Goal: Communication & Community: Share content

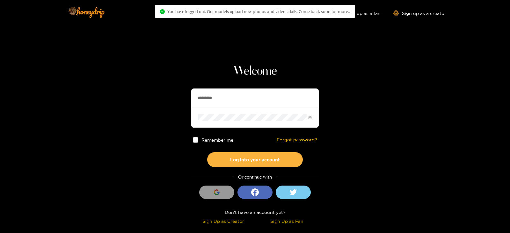
click at [208, 96] on input "*********" at bounding box center [254, 98] width 127 height 19
type input "******"
click at [207, 152] on button "Log into your account" at bounding box center [255, 159] width 96 height 15
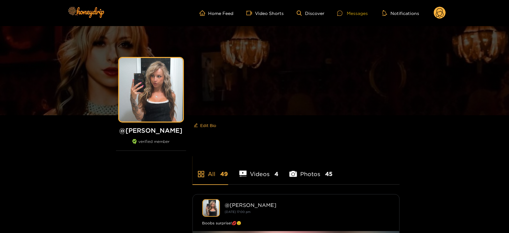
click at [361, 14] on div "Messages" at bounding box center [352, 13] width 31 height 7
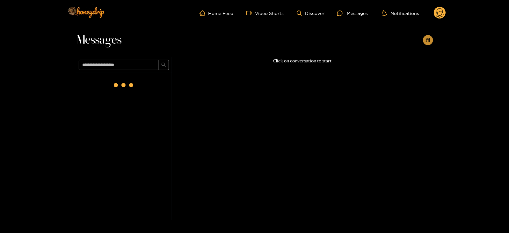
click at [425, 38] on icon "appstore-add" at bounding box center [427, 40] width 5 height 5
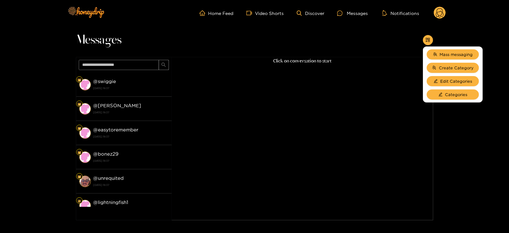
click at [438, 48] on li "Mass messaging" at bounding box center [453, 54] width 60 height 13
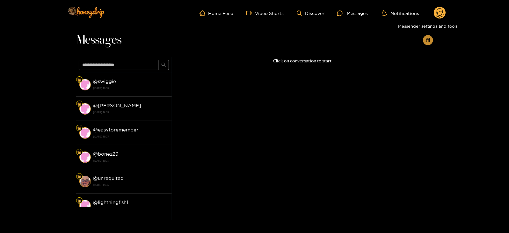
click at [428, 38] on icon "appstore-add" at bounding box center [427, 40] width 5 height 5
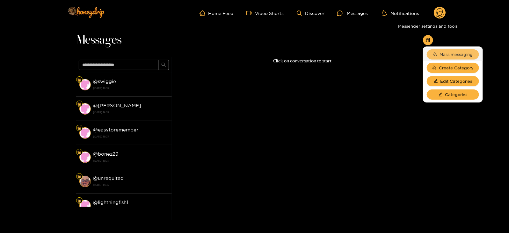
click at [440, 52] on span "Mass messaging" at bounding box center [456, 54] width 33 height 6
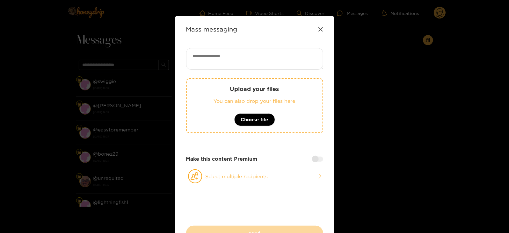
click at [272, 76] on div "Upload your files You can also drop your files here Choose file Make this conte…" at bounding box center [254, 137] width 137 height 178
click at [258, 68] on textarea at bounding box center [254, 59] width 137 height 22
paste textarea "**********"
type textarea "**********"
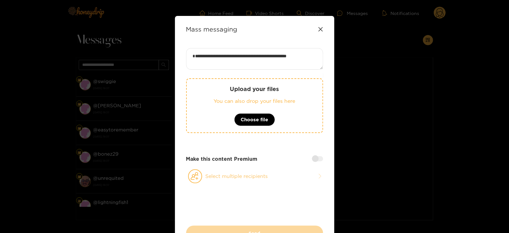
click at [211, 178] on button "Select multiple recipients" at bounding box center [254, 176] width 137 height 15
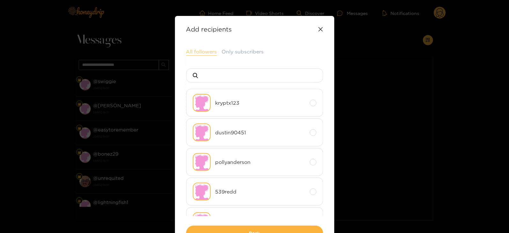
click at [199, 53] on button "All followers" at bounding box center [201, 52] width 31 height 8
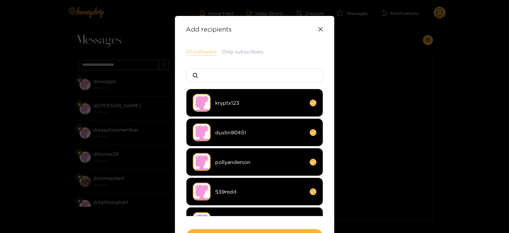
scroll to position [47, 0]
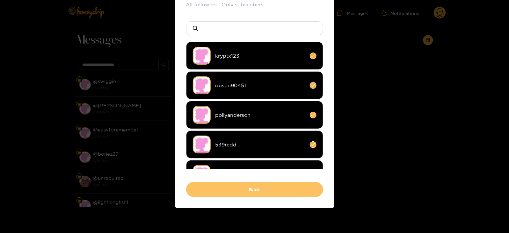
click at [208, 189] on button "Back" at bounding box center [254, 189] width 137 height 15
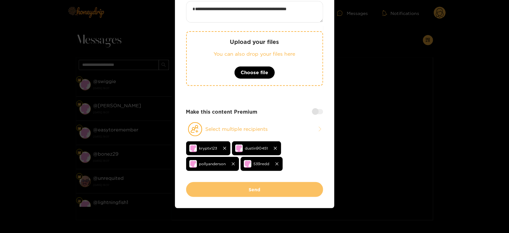
click at [208, 186] on button "Send" at bounding box center [254, 189] width 137 height 15
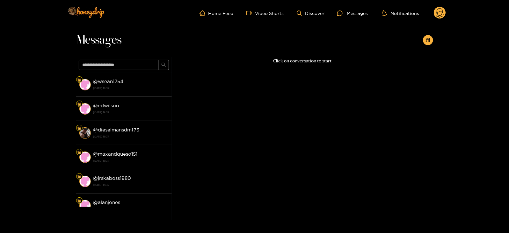
scroll to position [469, 0]
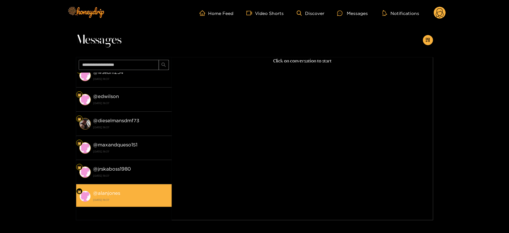
click at [110, 191] on strong "@ alanjones" at bounding box center [106, 193] width 27 height 5
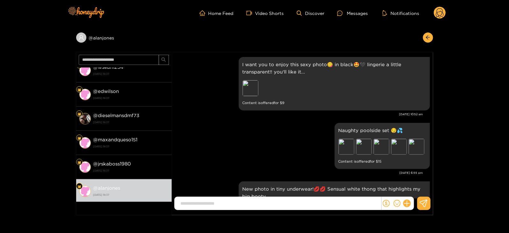
scroll to position [958, 0]
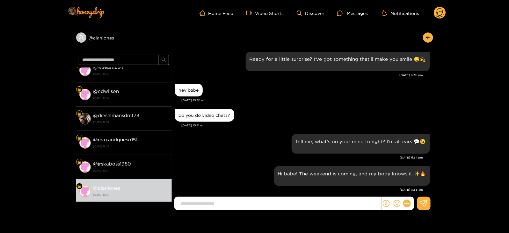
paste input "**********"
click at [253, 203] on input "**********" at bounding box center [280, 204] width 204 height 11
type input "**********"
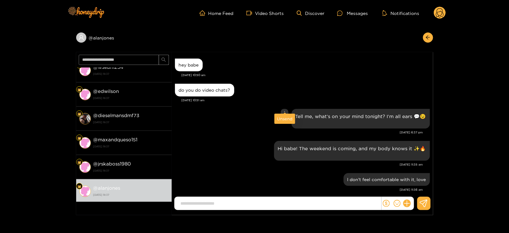
click at [284, 119] on div "Unsend" at bounding box center [285, 119] width 16 height 6
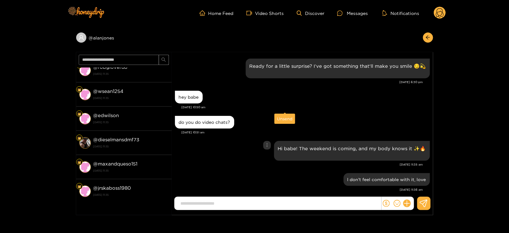
scroll to position [0, 0]
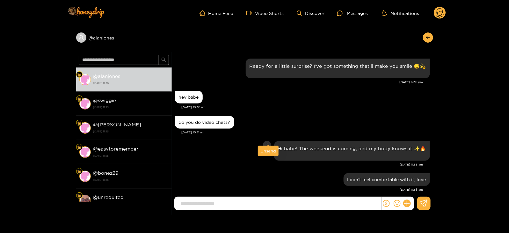
click at [268, 149] on div "Unsend" at bounding box center [268, 151] width 16 height 6
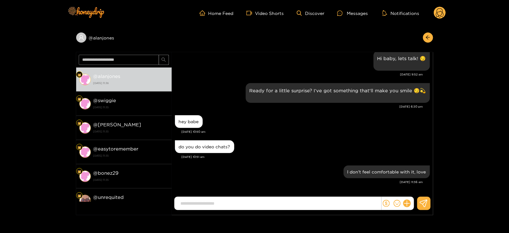
scroll to position [918, 0]
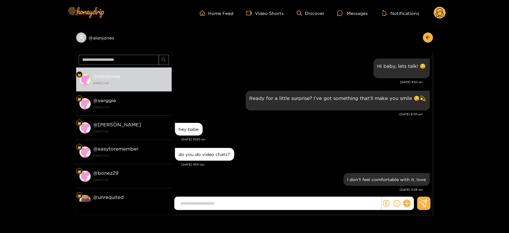
click at [438, 16] on circle at bounding box center [440, 13] width 12 height 12
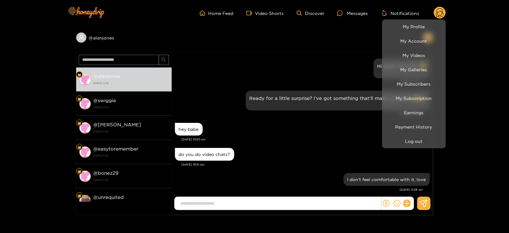
click at [156, 100] on div at bounding box center [254, 116] width 509 height 233
click at [156, 100] on div "@ swiggie [DATE] 11:35" at bounding box center [130, 104] width 75 height 14
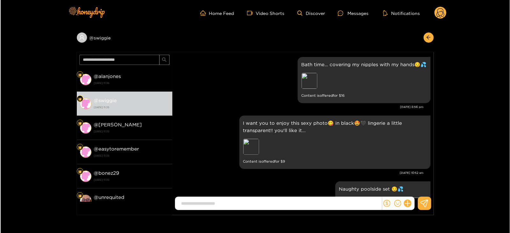
scroll to position [998, 0]
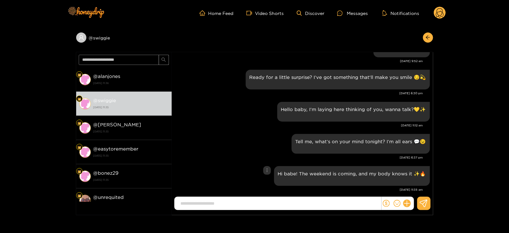
click at [304, 172] on div "Hi babe! The weekend is coming, and my body knows it ✨🔥" at bounding box center [352, 176] width 148 height 12
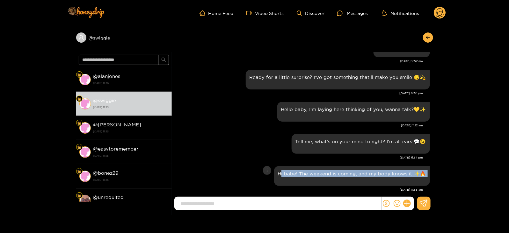
click at [304, 172] on div "Hi babe! The weekend is coming, and my body knows it ✨🔥" at bounding box center [352, 176] width 148 height 12
copy div "Hi babe! The weekend is coming, and my body knows it ✨🔥"
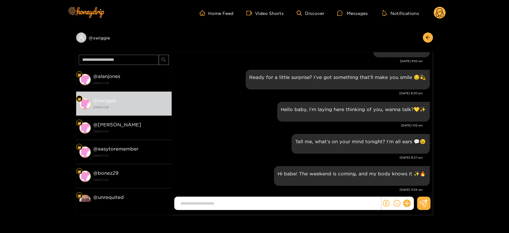
click at [443, 10] on circle at bounding box center [440, 13] width 12 height 12
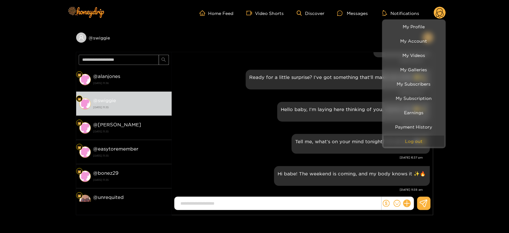
click at [403, 141] on button "Log out" at bounding box center [414, 141] width 61 height 11
